Goal: Information Seeking & Learning: Learn about a topic

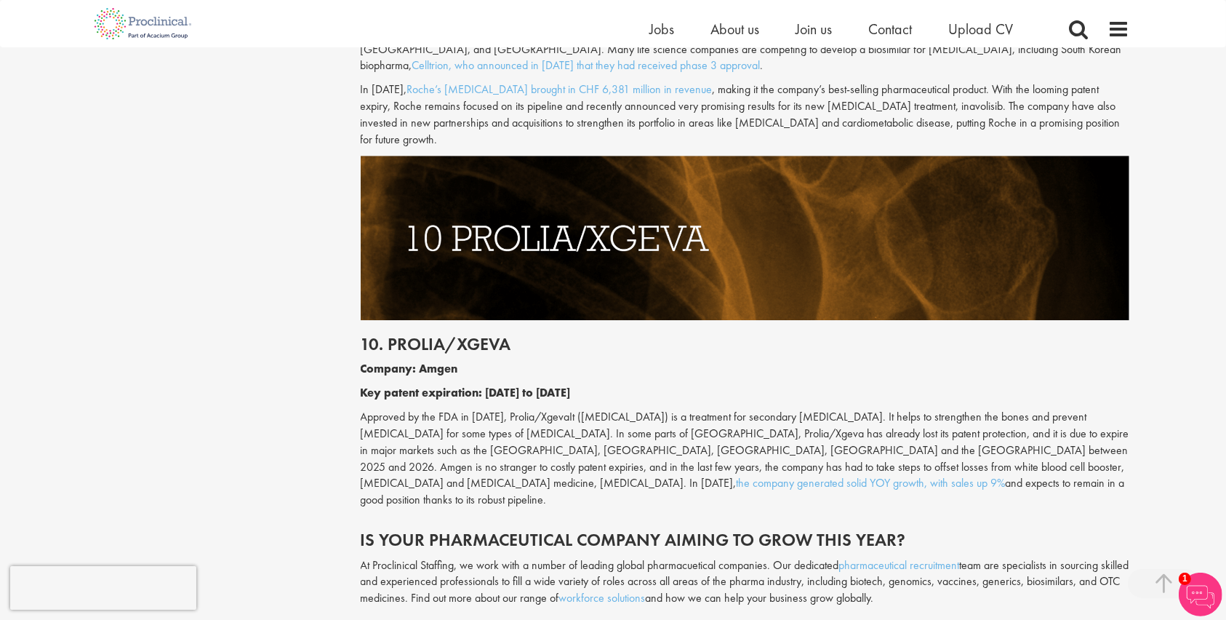
scroll to position [4382, 0]
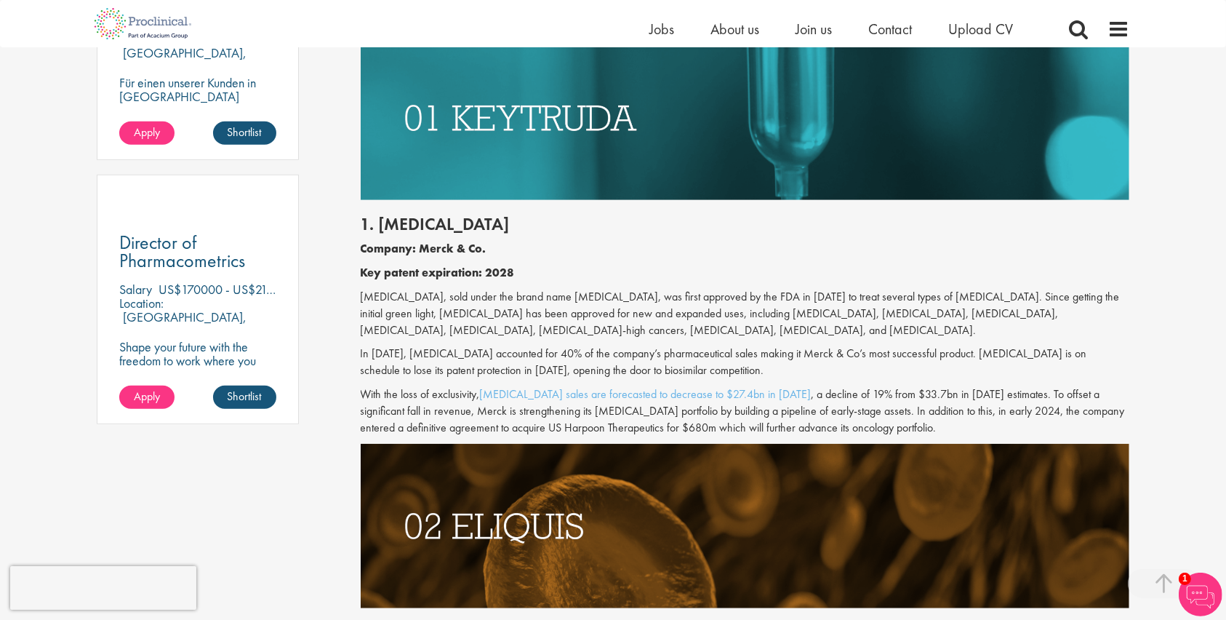
scroll to position [989, 0]
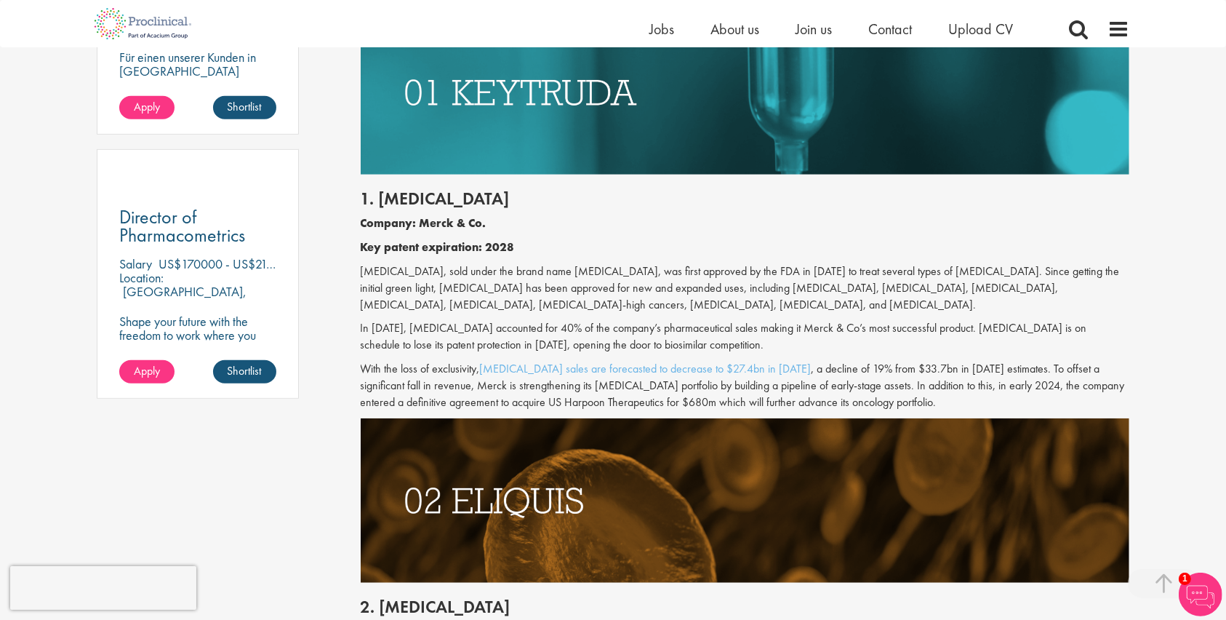
click at [717, 288] on p "[MEDICAL_DATA], sold under the brand name [MEDICAL_DATA], was first approved by…" at bounding box center [745, 288] width 769 height 50
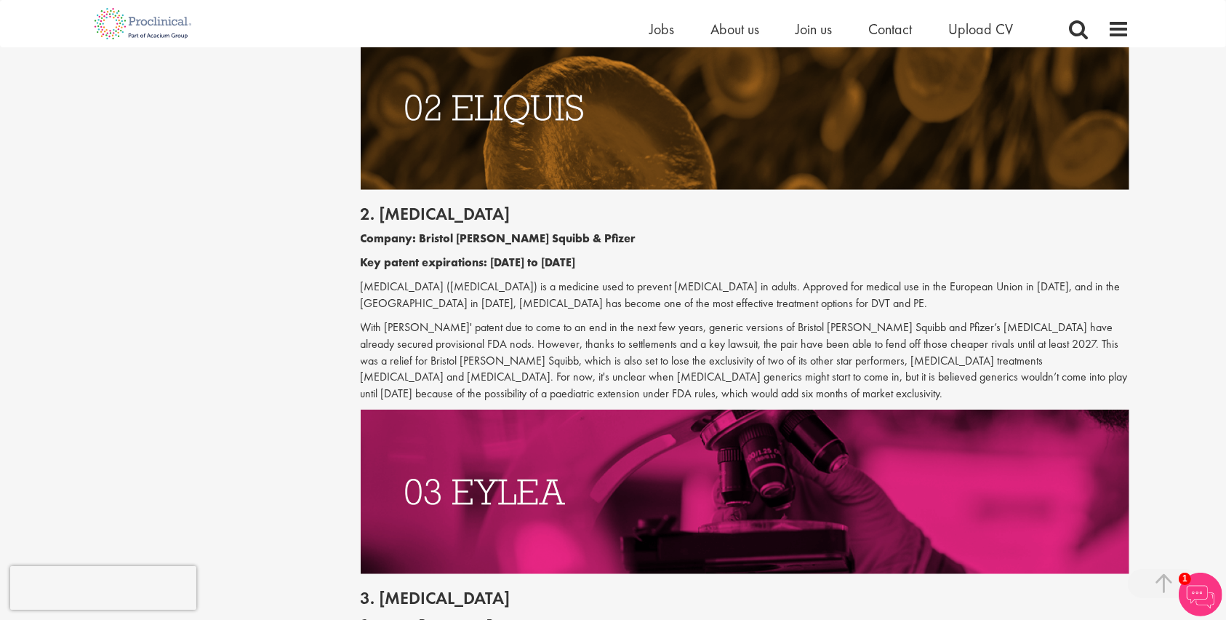
scroll to position [1376, 0]
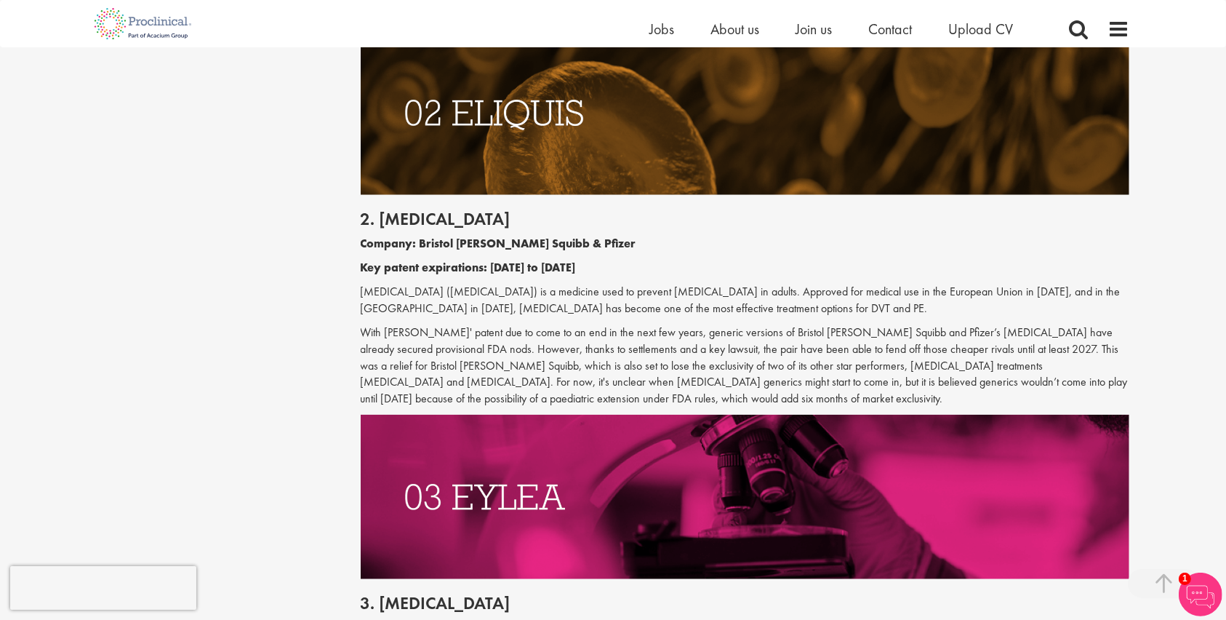
click at [553, 358] on p "With [PERSON_NAME]' patent due to come to an end in the next few years, generic…" at bounding box center [745, 365] width 769 height 83
drag, startPoint x: 686, startPoint y: 310, endPoint x: 740, endPoint y: 311, distance: 54.6
click at [740, 311] on p "[MEDICAL_DATA] ([MEDICAL_DATA]) is a medicine used to prevent [MEDICAL_DATA] in…" at bounding box center [745, 300] width 769 height 33
copy p "DVT and PE."
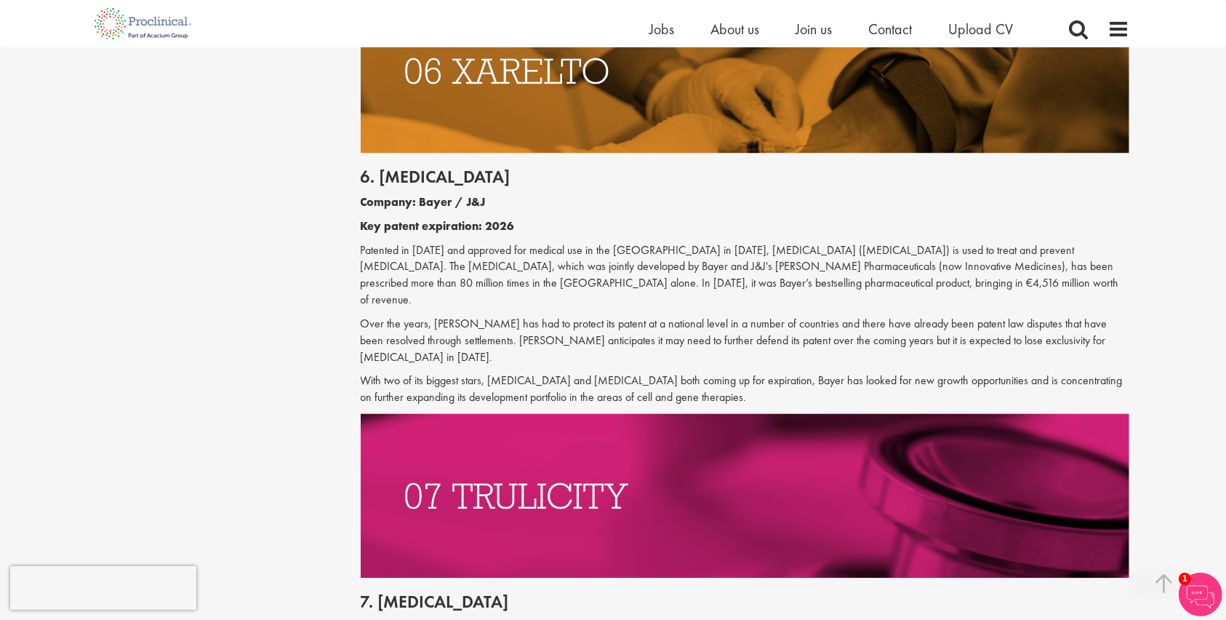
scroll to position [2927, 0]
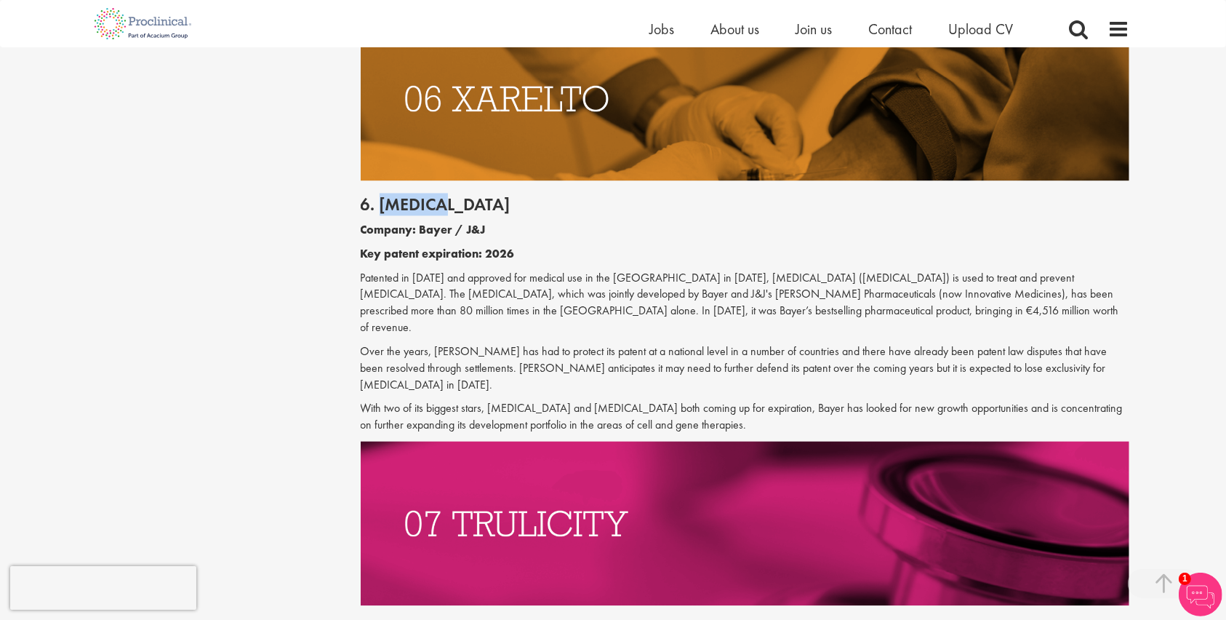
drag, startPoint x: 456, startPoint y: 167, endPoint x: 378, endPoint y: 175, distance: 78.2
click at [378, 195] on h2 "6. [MEDICAL_DATA]" at bounding box center [745, 204] width 769 height 19
copy h2 "[MEDICAL_DATA]"
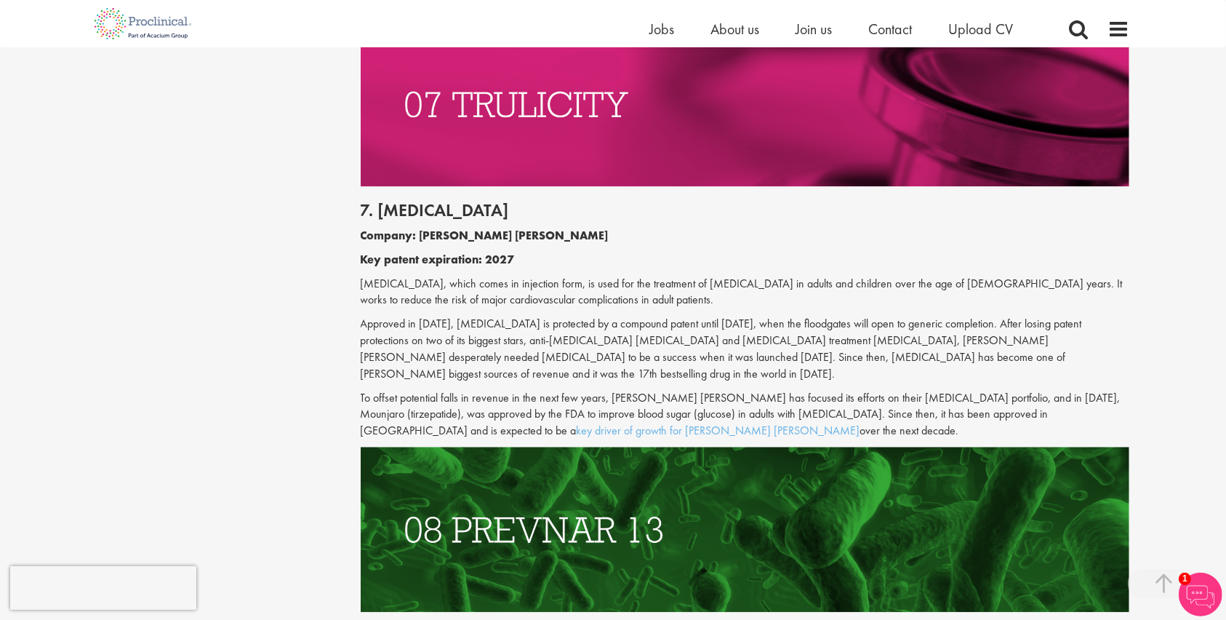
scroll to position [3122, 0]
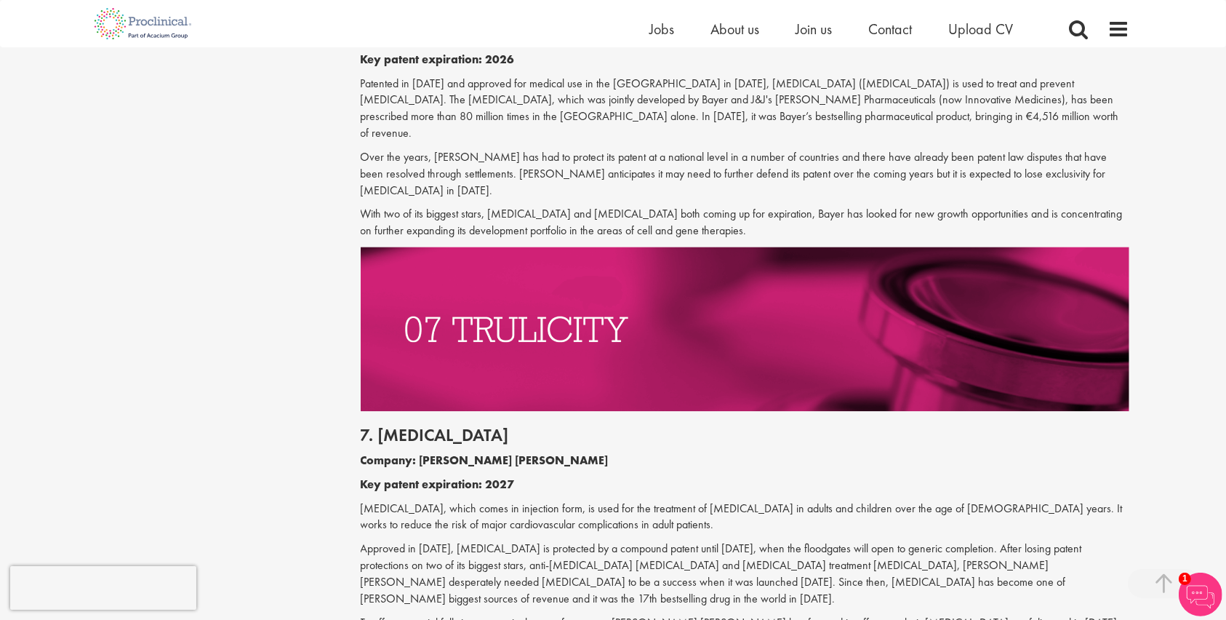
click at [605, 428] on div "7. [MEDICAL_DATA] Company: [PERSON_NAME] [PERSON_NAME] Key patent expiration: 2…" at bounding box center [745, 541] width 791 height 260
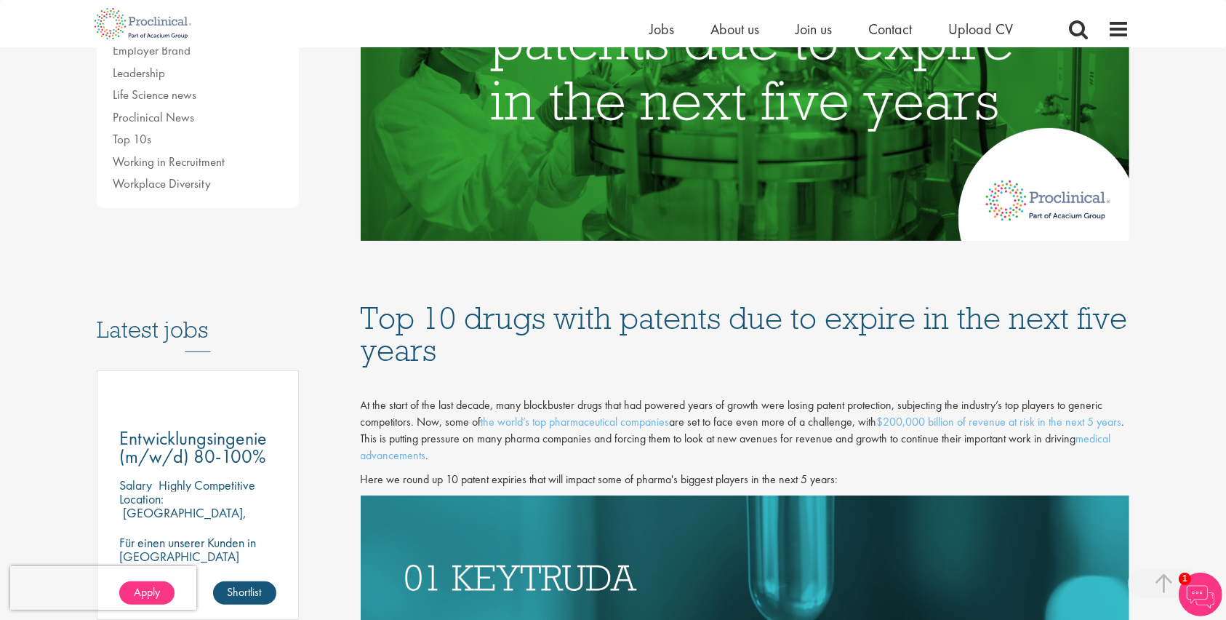
scroll to position [19, 0]
